Goal: Task Accomplishment & Management: Use online tool/utility

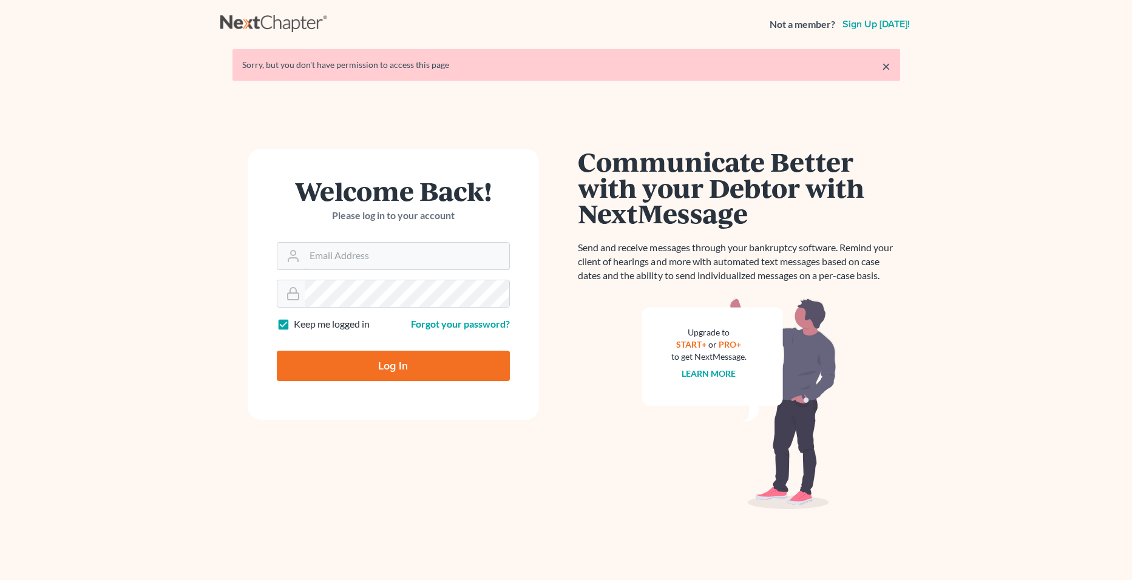
type input "[PERSON_NAME][EMAIL_ADDRESS][PERSON_NAME][DOMAIN_NAME]"
drag, startPoint x: 393, startPoint y: 376, endPoint x: 488, endPoint y: 417, distance: 103.8
click at [394, 375] on input "Log In" at bounding box center [393, 366] width 233 height 30
type input "Thinking..."
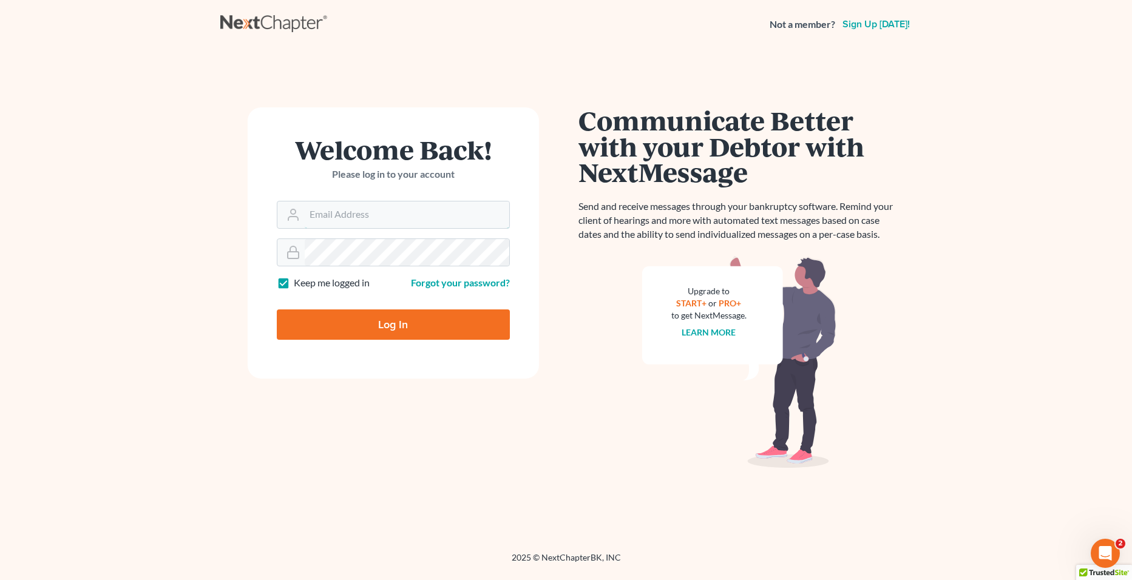
type input "[PERSON_NAME][EMAIL_ADDRESS][PERSON_NAME][DOMAIN_NAME]"
click at [470, 320] on input "Log In" at bounding box center [393, 324] width 233 height 30
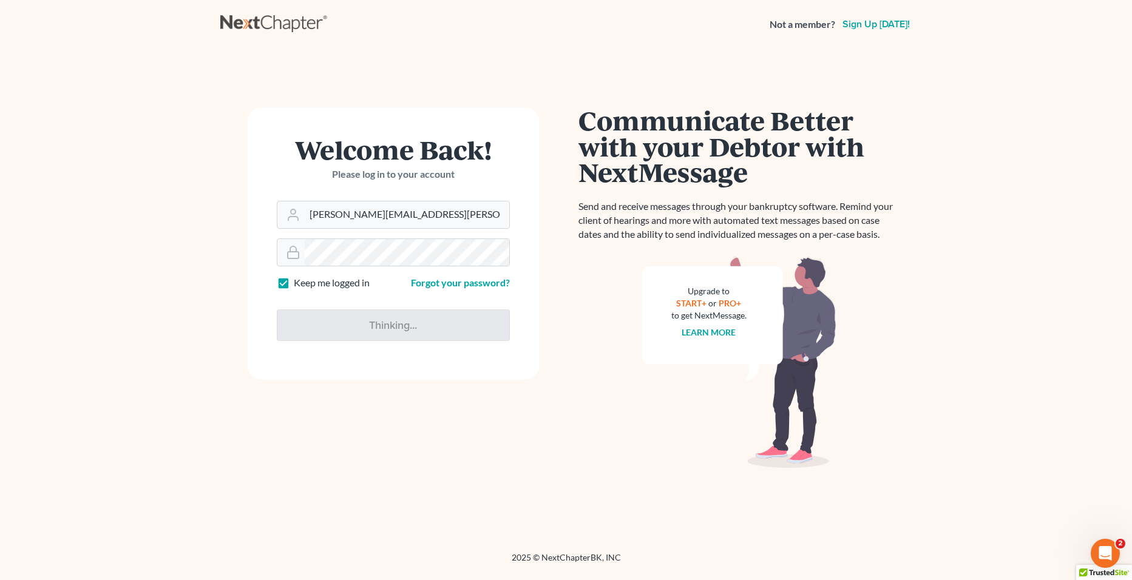
type input "Thinking..."
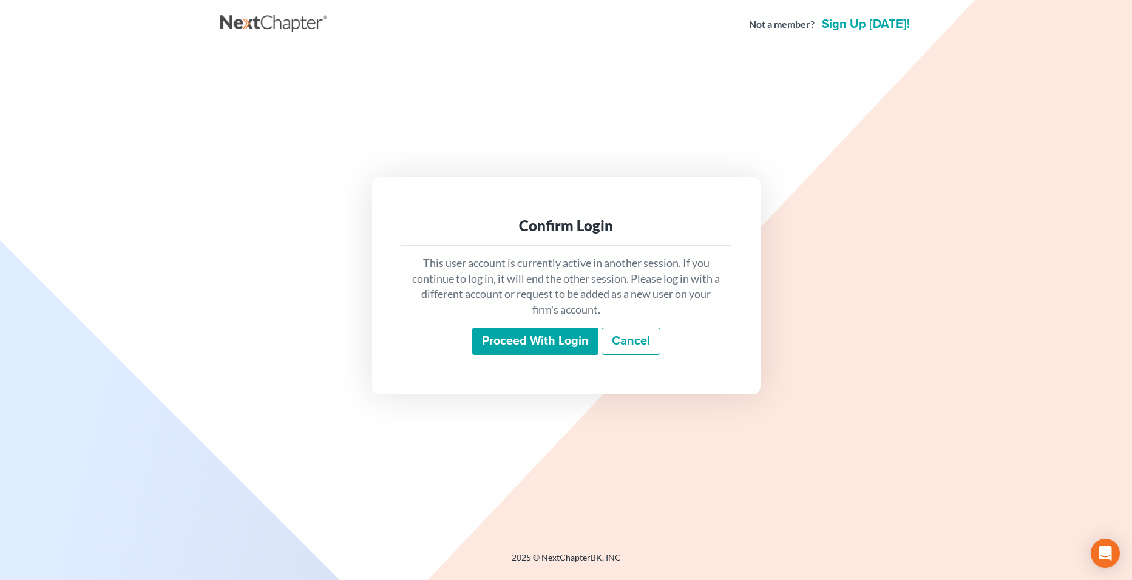
click at [505, 352] on input "Proceed with login" at bounding box center [535, 342] width 126 height 28
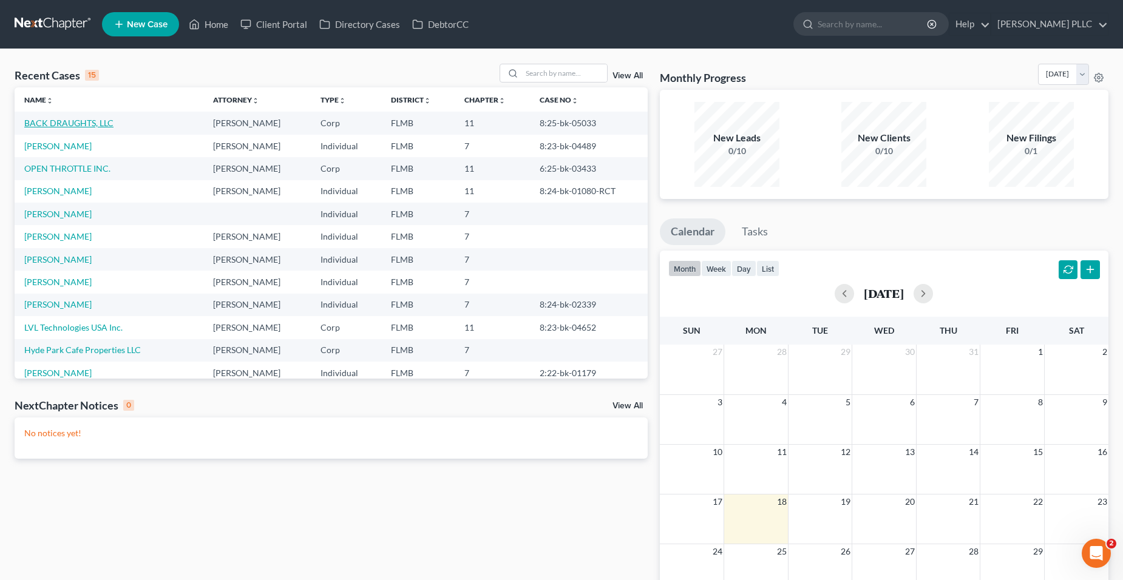
click at [71, 118] on link "BACK DRAUGHTS, LLC" at bounding box center [68, 123] width 89 height 10
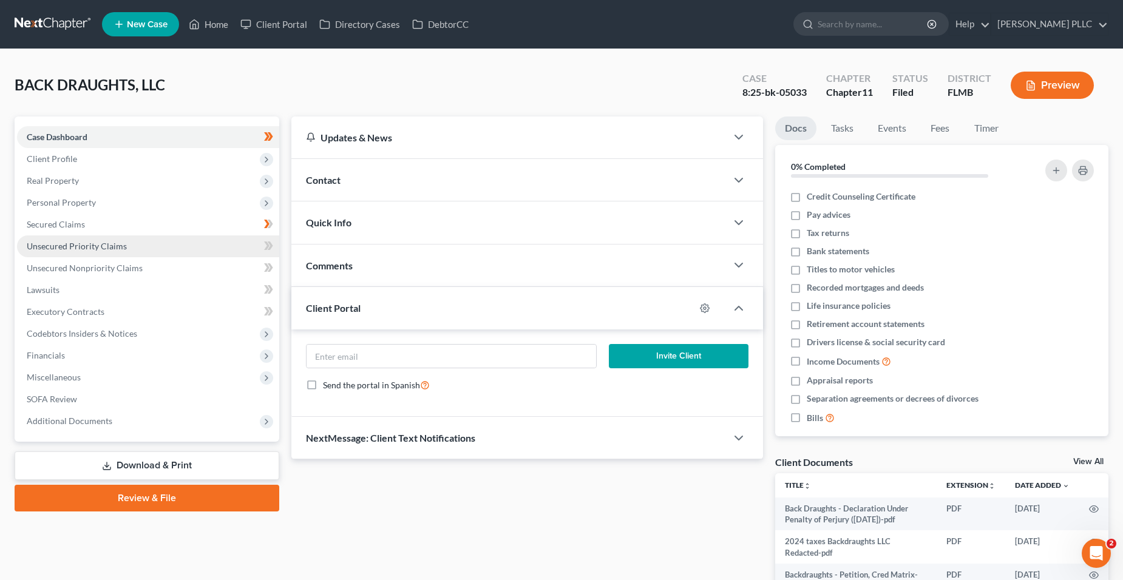
click at [160, 254] on link "Unsecured Priority Claims" at bounding box center [148, 246] width 262 height 22
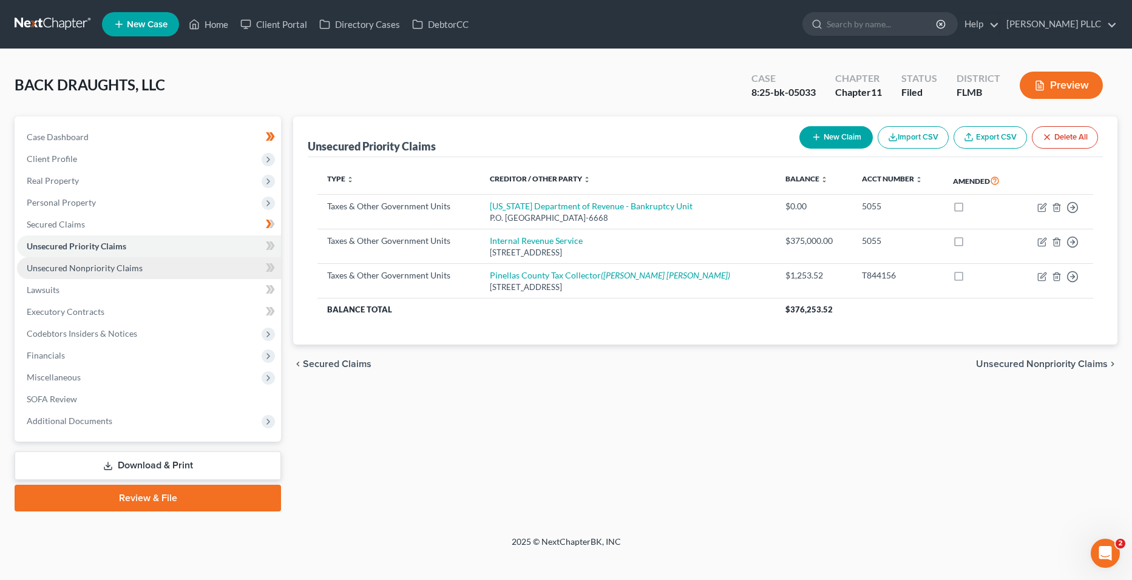
click at [156, 266] on link "Unsecured Nonpriority Claims" at bounding box center [149, 268] width 264 height 22
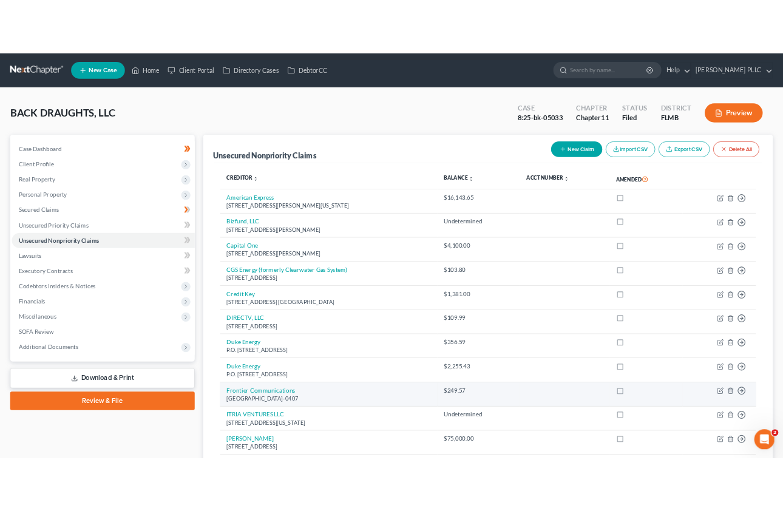
scroll to position [61, 0]
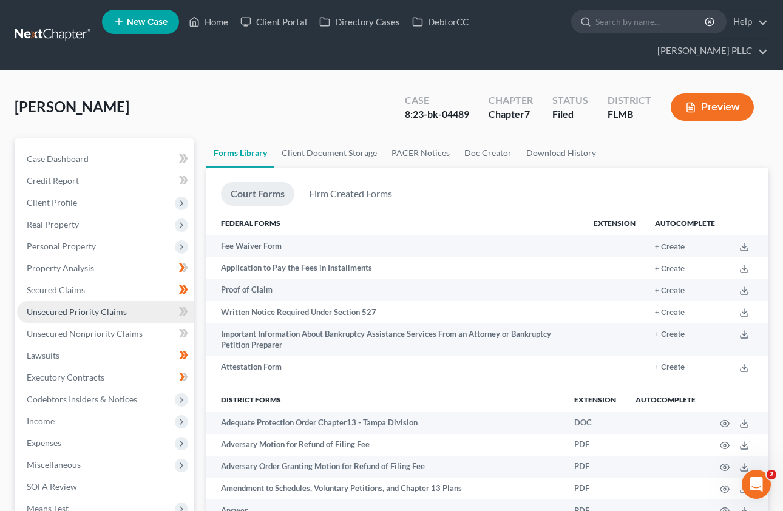
click at [138, 318] on link "Unsecured Priority Claims" at bounding box center [105, 312] width 177 height 22
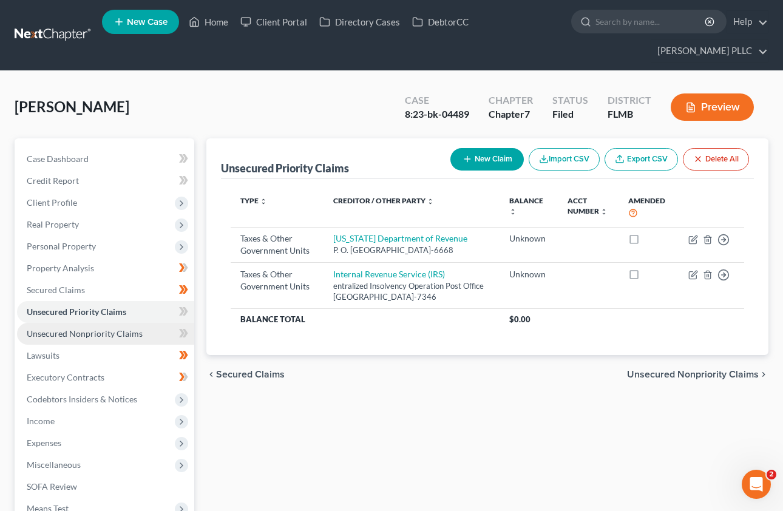
click at [137, 329] on span "Unsecured Nonpriority Claims" at bounding box center [85, 333] width 116 height 10
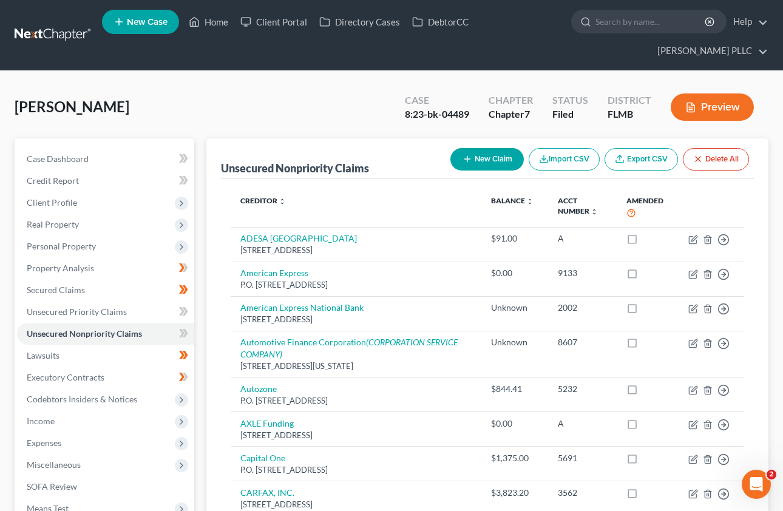
click at [54, 36] on link at bounding box center [54, 35] width 78 height 22
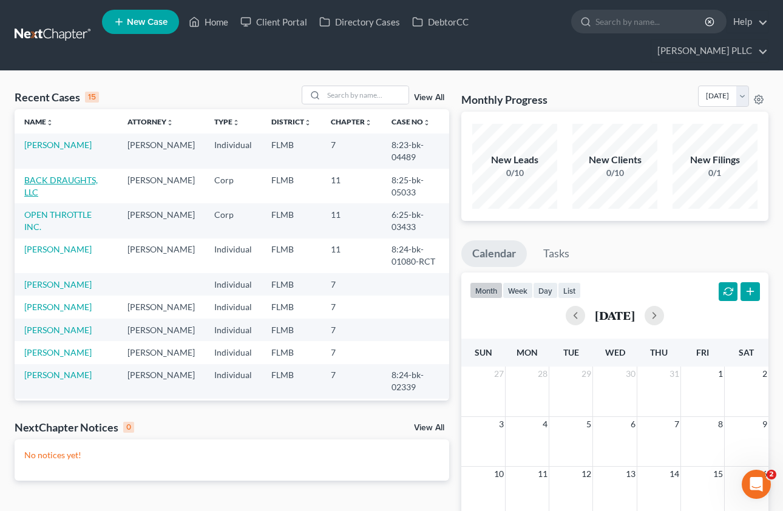
click at [70, 183] on link "BACK DRAUGHTS, LLC" at bounding box center [60, 186] width 73 height 22
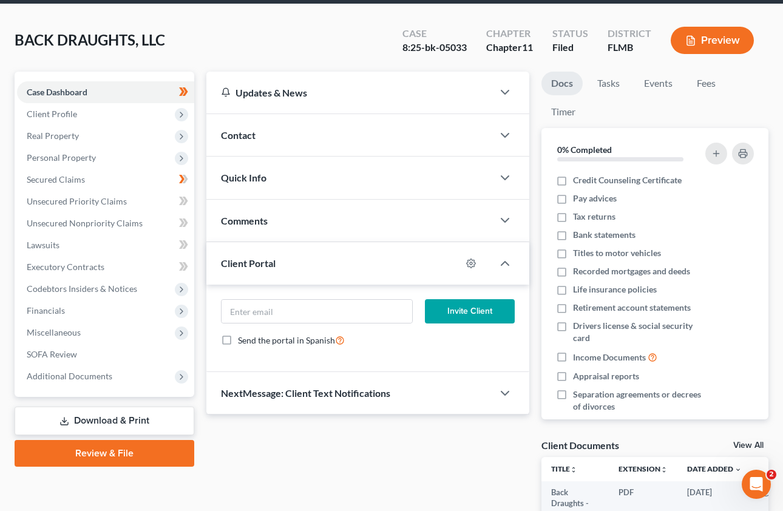
scroll to position [182, 0]
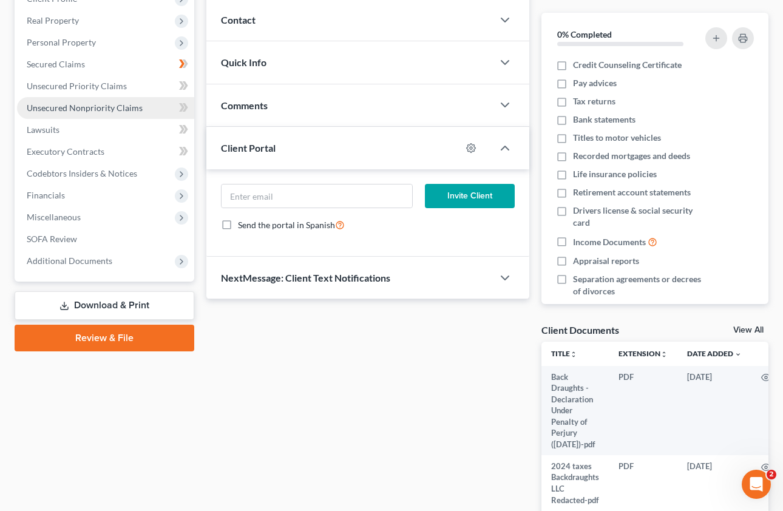
click at [133, 107] on span "Unsecured Nonpriority Claims" at bounding box center [85, 108] width 116 height 10
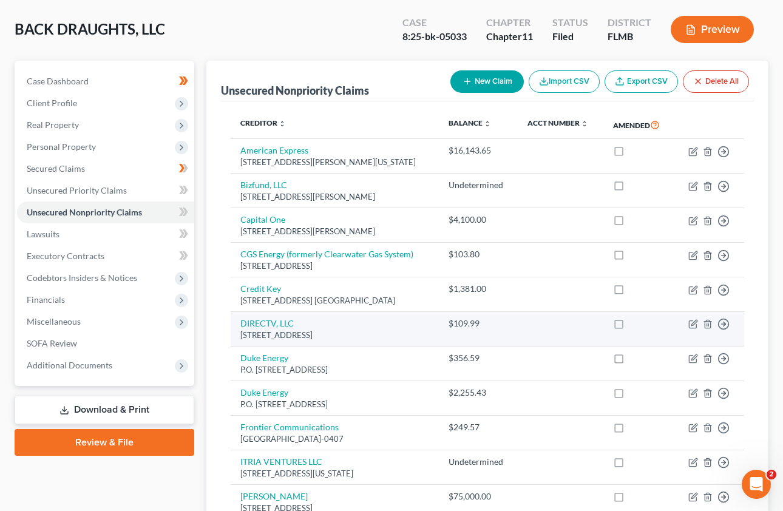
scroll to position [121, 0]
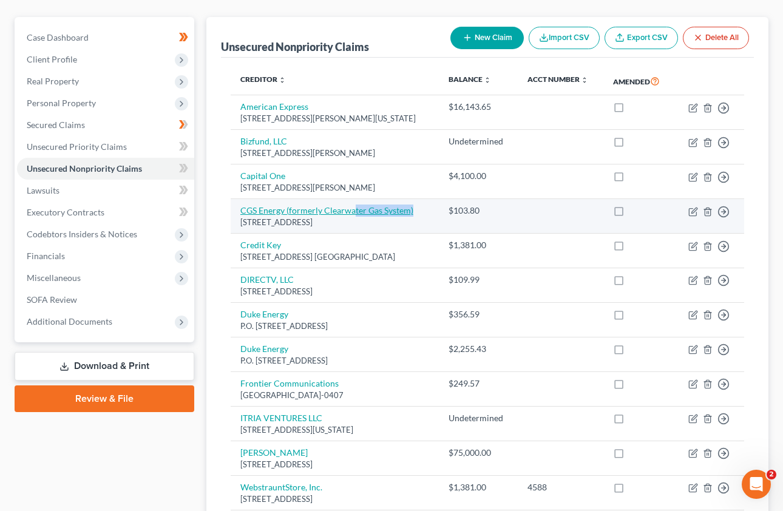
drag, startPoint x: 416, startPoint y: 214, endPoint x: 352, endPoint y: 215, distance: 64.3
click at [352, 215] on td "CGS Energy (formerly Clearwater Gas System) [STREET_ADDRESS]" at bounding box center [335, 216] width 208 height 35
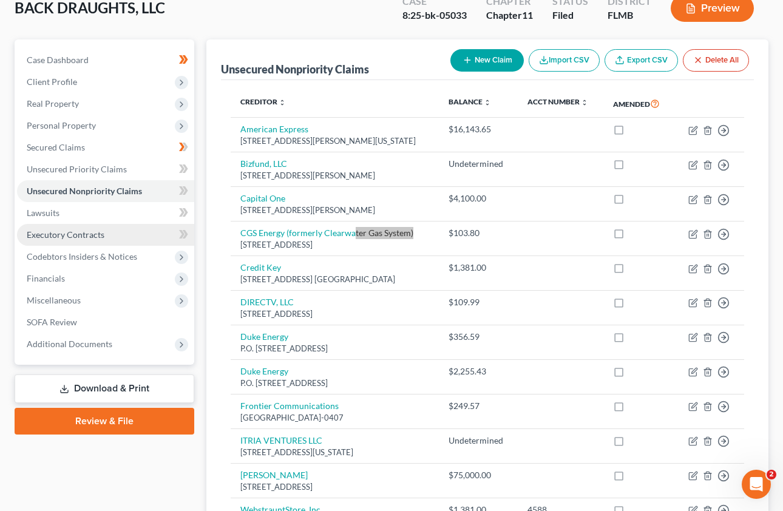
scroll to position [70, 0]
